Goal: Task Accomplishment & Management: Manage account settings

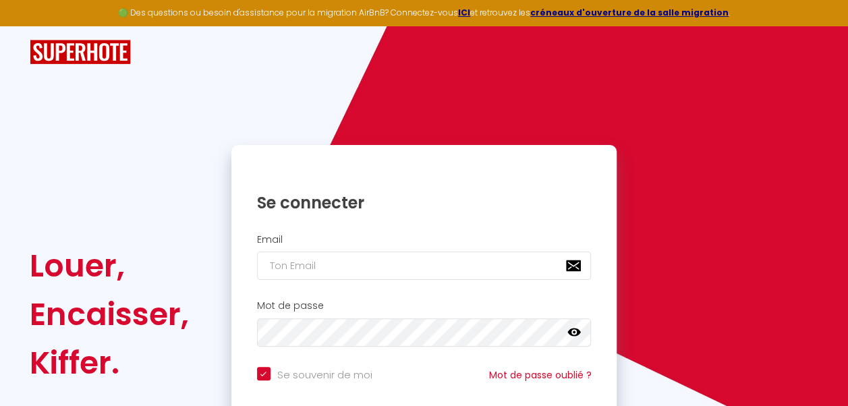
type input "[EMAIL_ADDRESS][DOMAIN_NAME]"
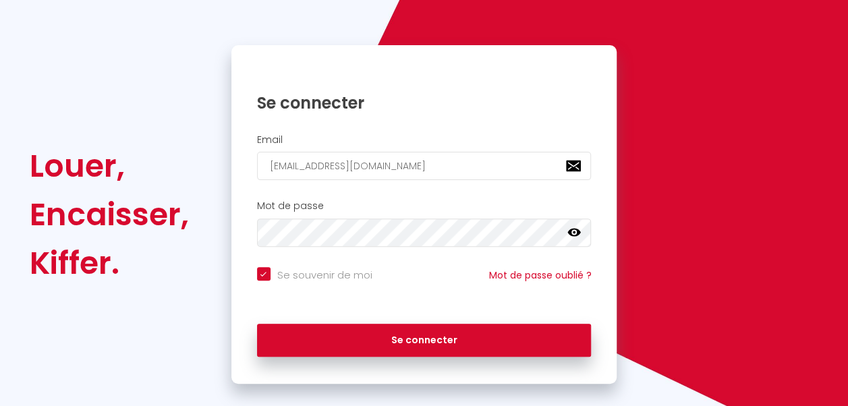
scroll to position [100, 0]
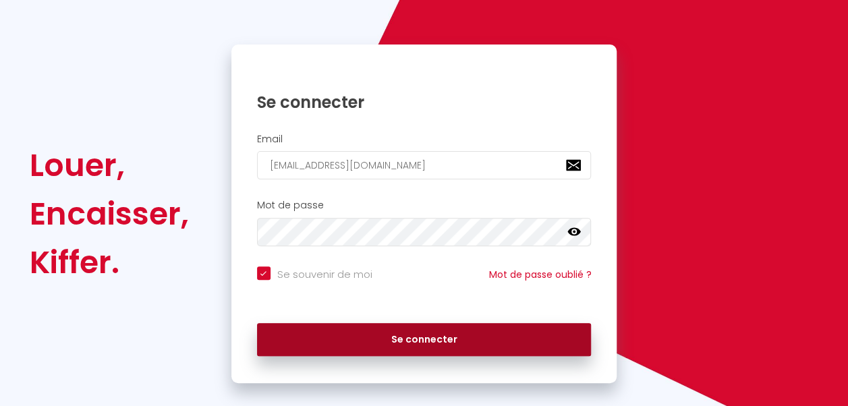
click at [369, 337] on button "Se connecter" at bounding box center [424, 340] width 334 height 34
checkbox input "true"
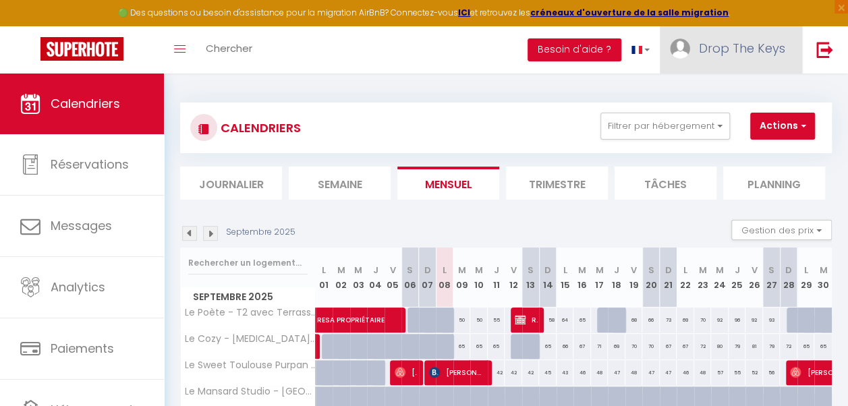
click at [746, 55] on span "Drop The Keys" at bounding box center [742, 48] width 86 height 17
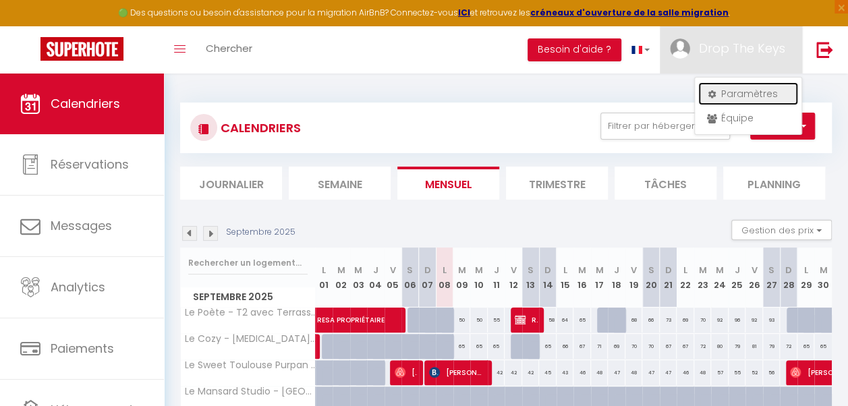
click at [744, 88] on link "Paramètres" at bounding box center [748, 93] width 100 height 23
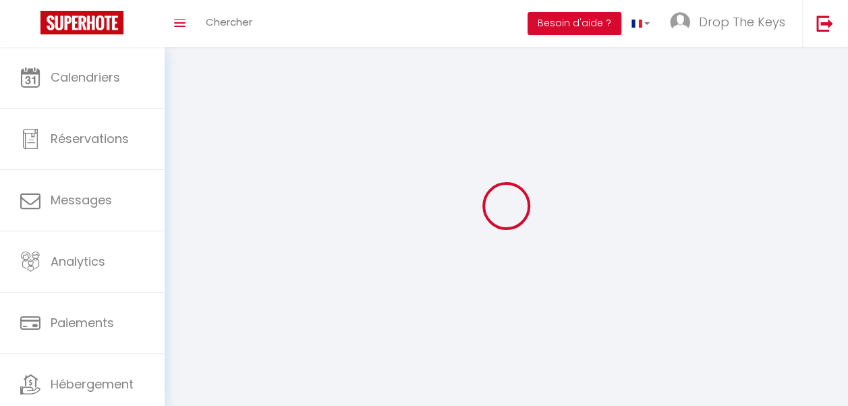
type input "Drop The Keys"
type input "Conciergerie"
type input "0784543519"
type input "[PERSON_NAME][GEOGRAPHIC_DATA]"
type input "31200"
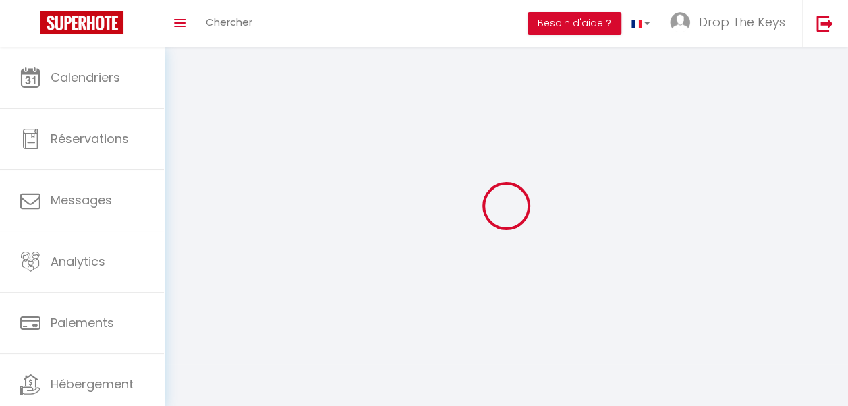
type input "[GEOGRAPHIC_DATA]"
type input "r2cnO3aisUpRHZaEt2wUWTsE3"
type input "K2bU51UkDzZz5r001URhjiou9"
type input "r2cnO3aisUpRHZaEt2wUWTsE3"
type input "K2bU51UkDzZz5r001URhjiou9"
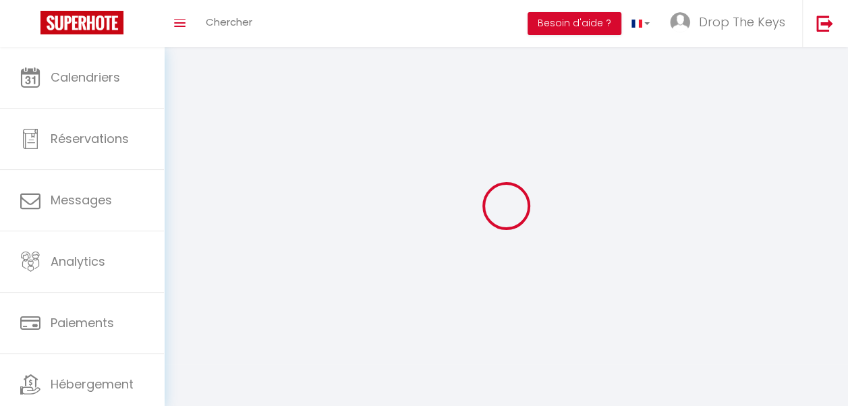
type input "[URL][DOMAIN_NAME]"
select select "28"
select select "fr"
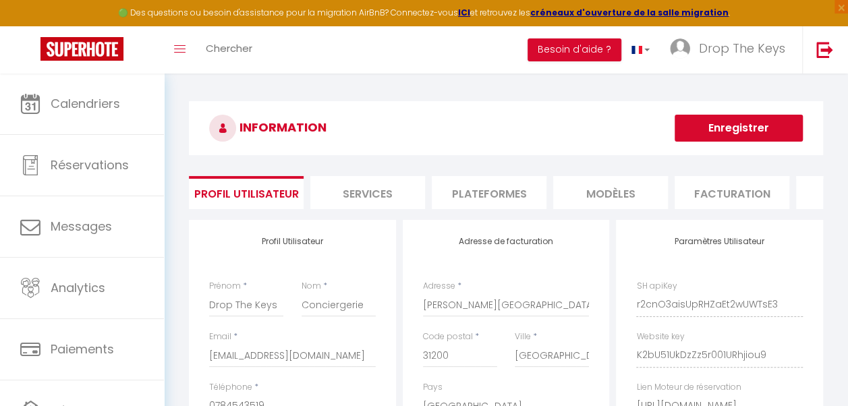
click at [508, 192] on li "Plateformes" at bounding box center [489, 192] width 115 height 33
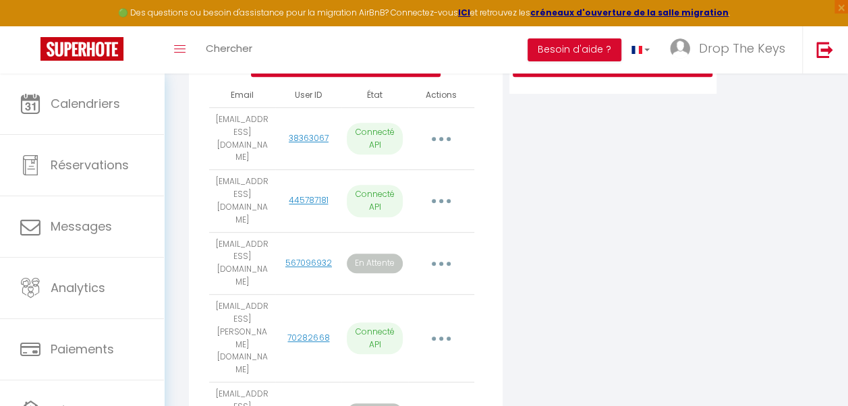
scroll to position [317, 0]
click at [446, 250] on button "button" at bounding box center [441, 263] width 36 height 26
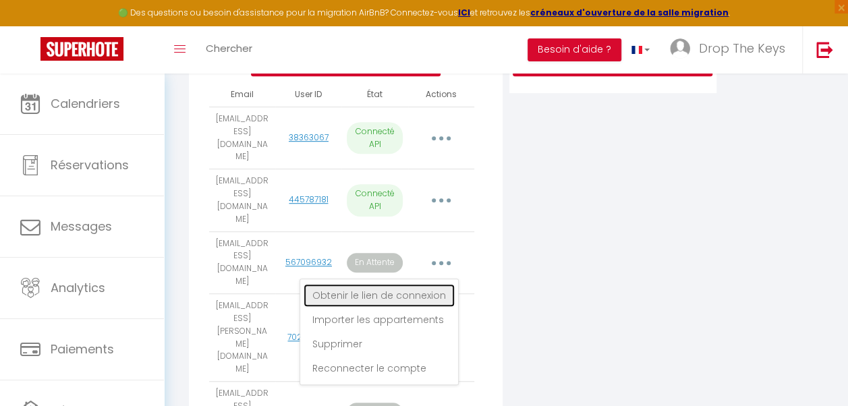
click at [415, 284] on link "Obtenir le lien de connexion" at bounding box center [378, 295] width 151 height 23
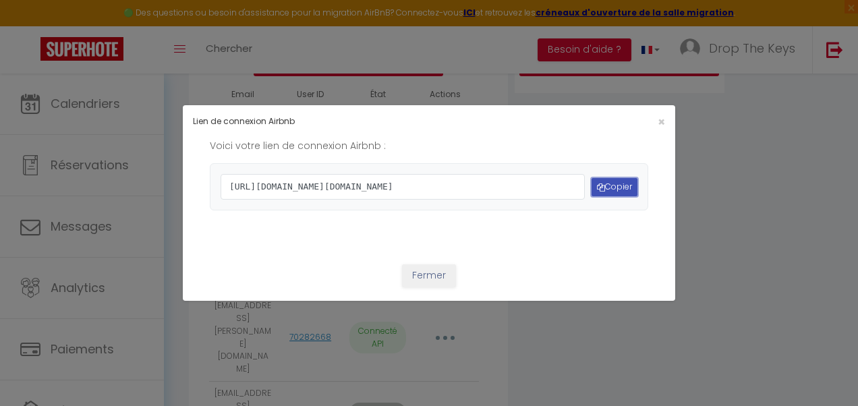
click at [610, 186] on button "Copier" at bounding box center [614, 187] width 46 height 18
click at [657, 113] on span "×" at bounding box center [660, 121] width 7 height 17
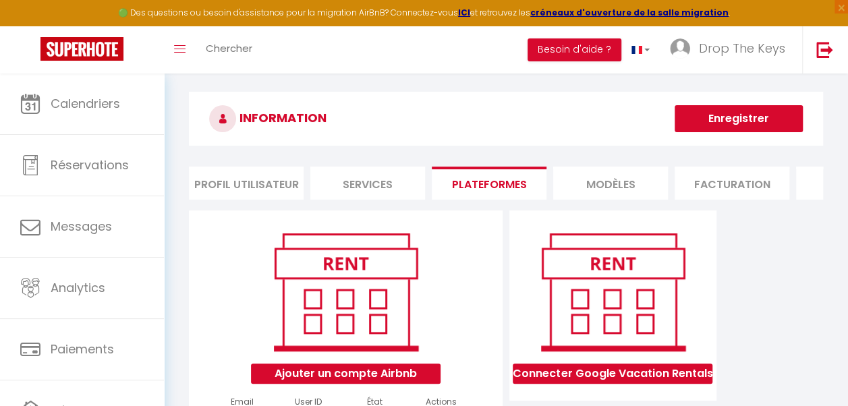
scroll to position [0, 0]
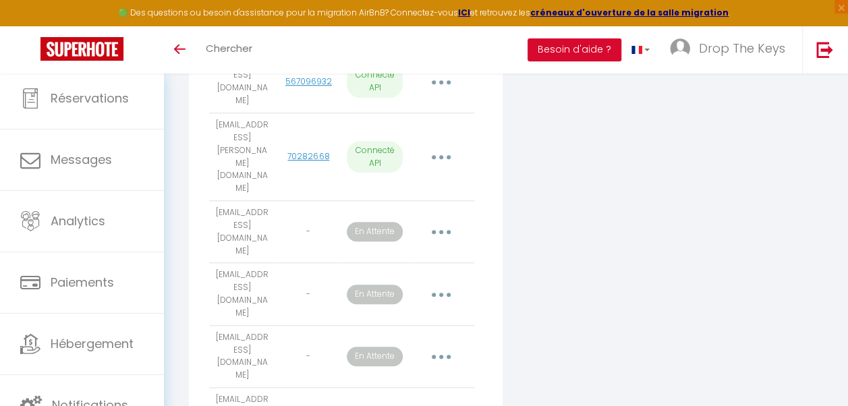
scroll to position [497, 0]
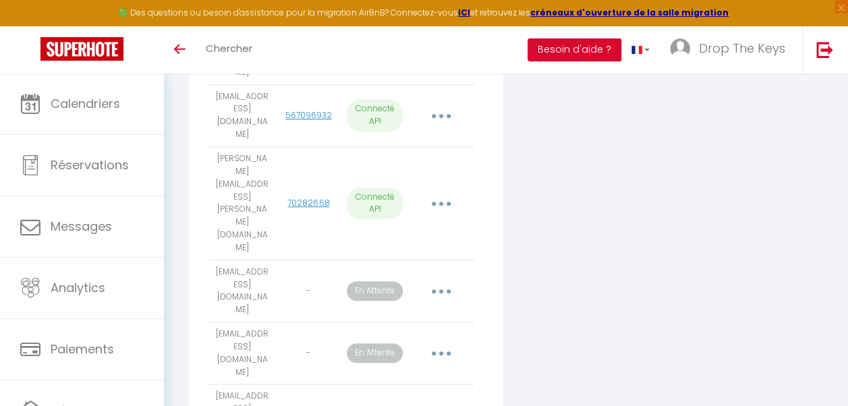
scroll to position [479, 0]
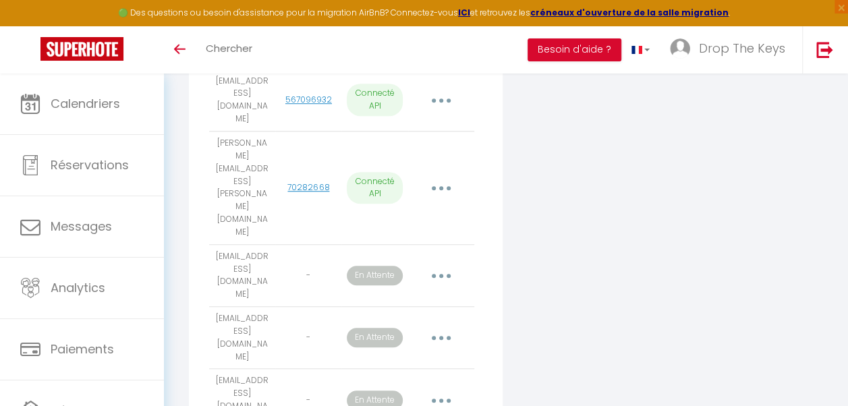
click at [438, 325] on button "button" at bounding box center [441, 338] width 36 height 26
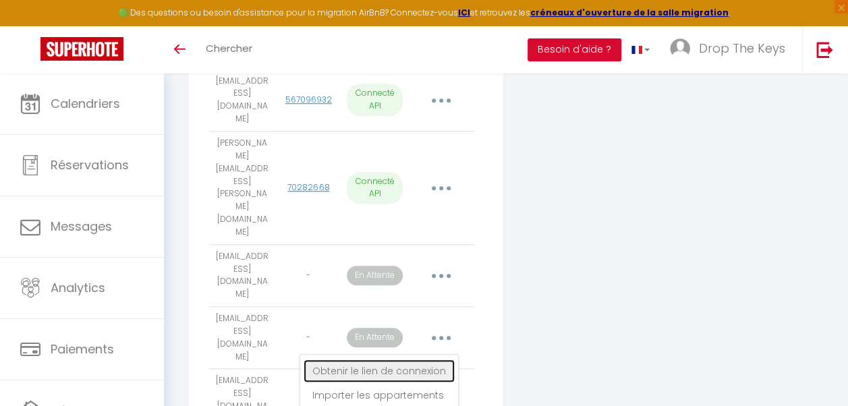
click at [419, 359] on link "Obtenir le lien de connexion" at bounding box center [378, 370] width 151 height 23
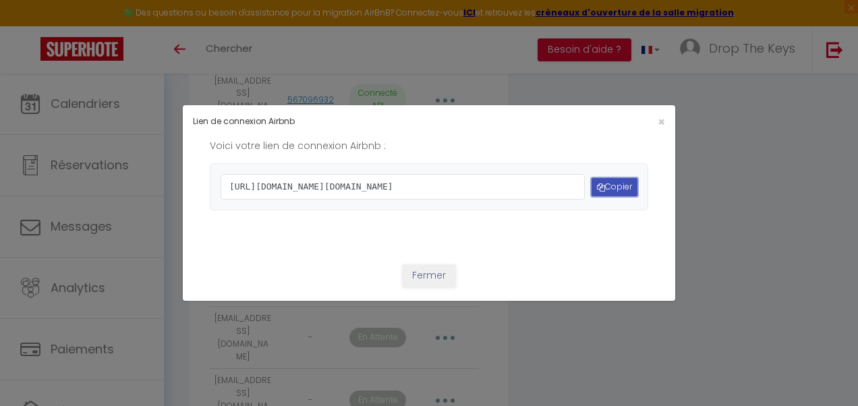
click at [610, 190] on button "Copier" at bounding box center [614, 187] width 46 height 18
click at [420, 287] on button "Fermer" at bounding box center [429, 275] width 54 height 23
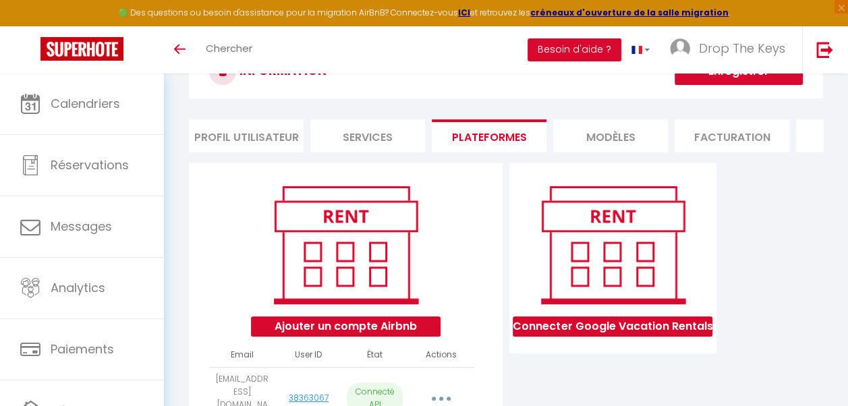
scroll to position [0, 0]
